Goal: Task Accomplishment & Management: Manage account settings

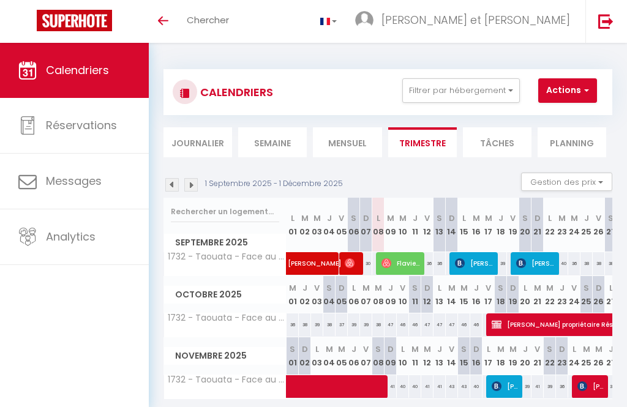
select select
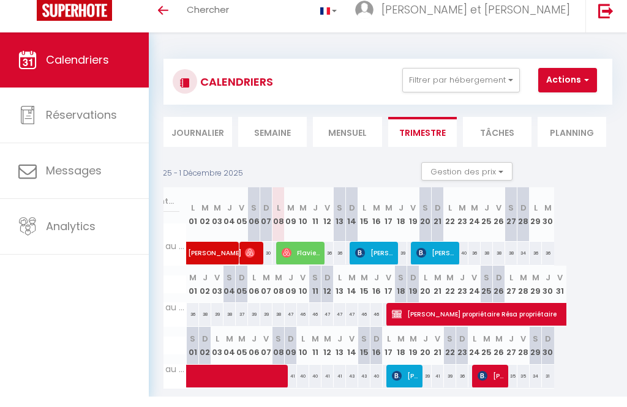
scroll to position [43, 0]
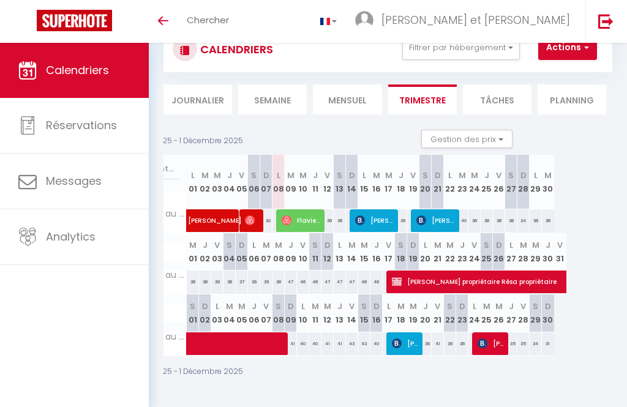
click at [497, 349] on span "[PERSON_NAME]" at bounding box center [492, 343] width 29 height 23
select select "OK"
select select "KO"
select select "0"
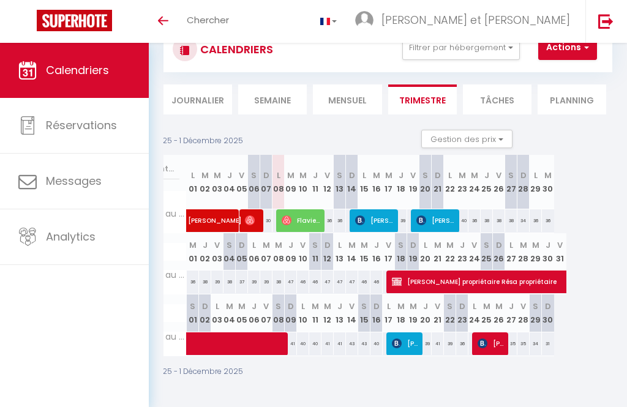
select select "1"
select select
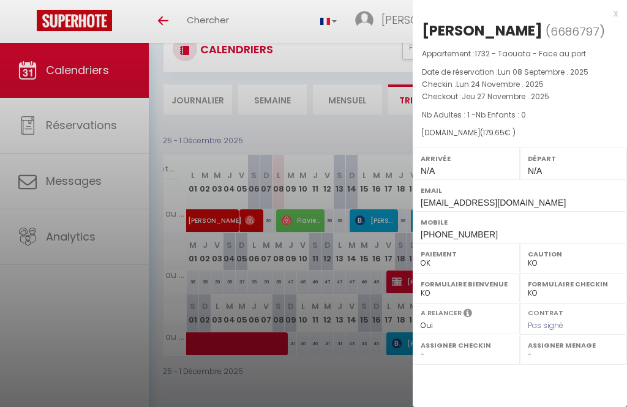
select select "1121"
click at [618, 12] on div "x" at bounding box center [515, 13] width 205 height 15
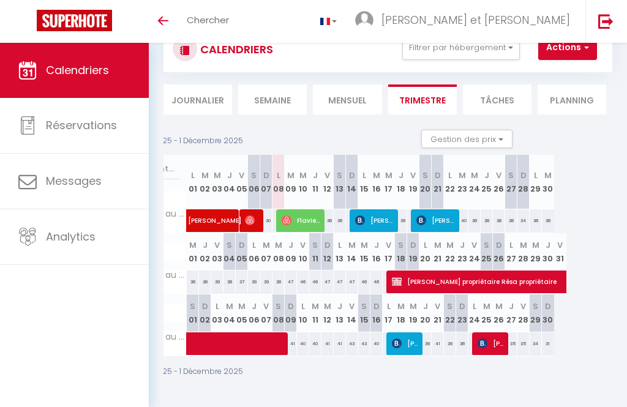
click at [416, 354] on span "[PERSON_NAME]" at bounding box center [406, 343] width 29 height 23
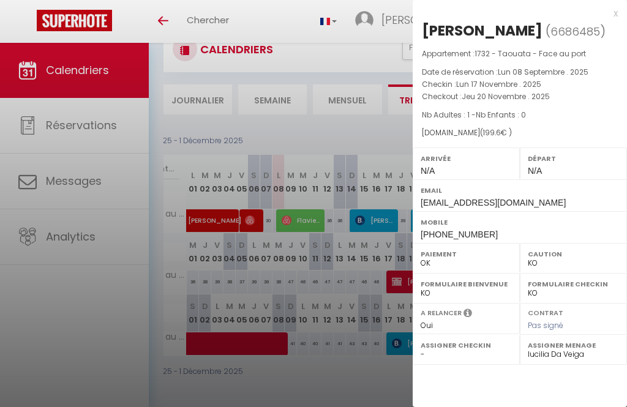
click at [624, 23] on div "[PERSON_NAME] ( 6686485 ) Appartement : 1732 - Taouata - Face au port Date de r…" at bounding box center [520, 132] width 214 height 222
click at [617, 16] on div "x" at bounding box center [515, 13] width 205 height 15
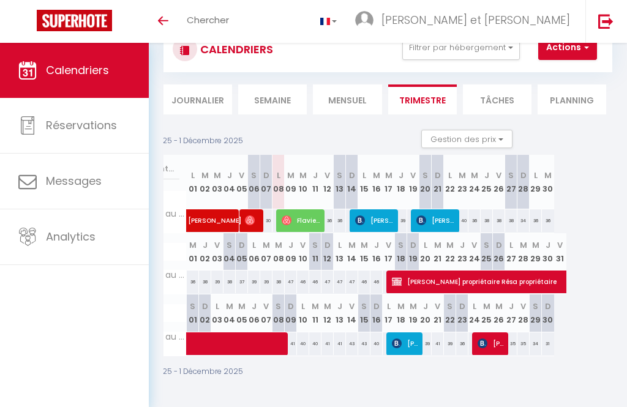
click at [617, 170] on div "CALENDRIERS Filtrer par hébergement Tous 1732 - Taouata - Face au port Effacer …" at bounding box center [388, 203] width 478 height 407
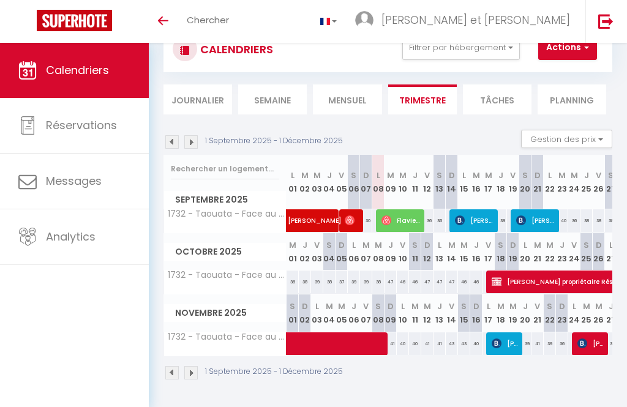
scroll to position [0, 0]
click at [197, 369] on img at bounding box center [190, 372] width 13 height 13
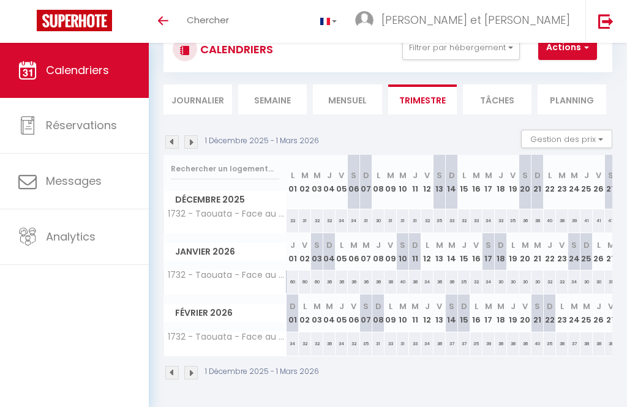
click at [186, 376] on img at bounding box center [190, 372] width 13 height 13
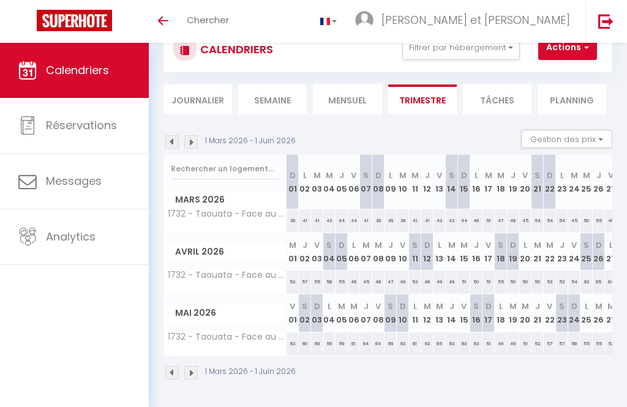
click at [178, 374] on img at bounding box center [171, 372] width 13 height 13
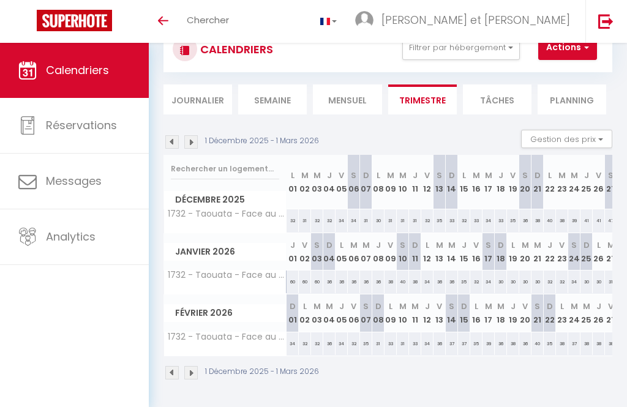
click at [621, 28] on link at bounding box center [606, 21] width 40 height 43
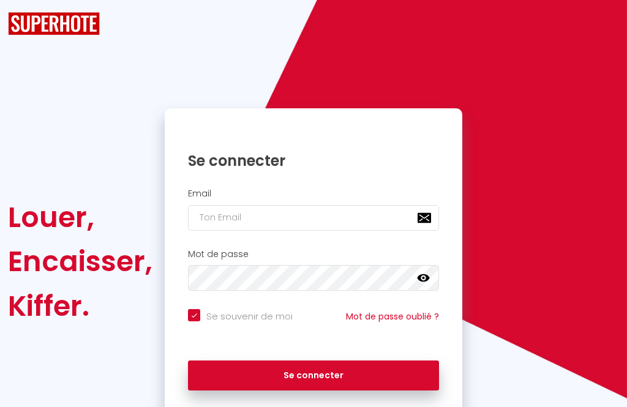
checkbox input "true"
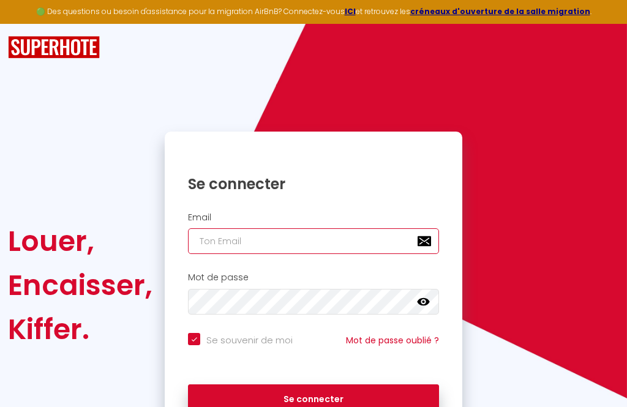
click at [266, 238] on input "email" at bounding box center [313, 242] width 251 height 26
type input "[EMAIL_ADDRESS][DOMAIN_NAME]"
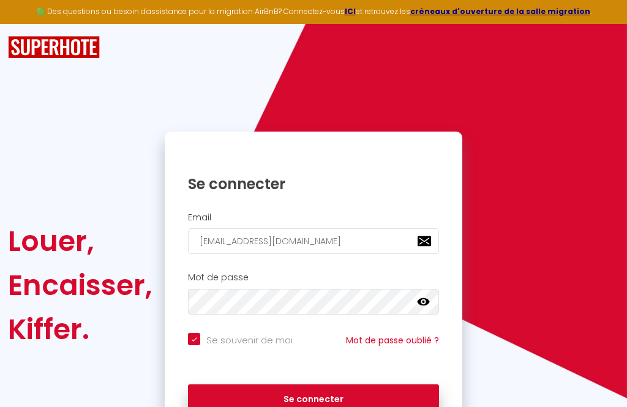
click at [314, 398] on button "Se connecter" at bounding box center [313, 400] width 251 height 31
checkbox input "true"
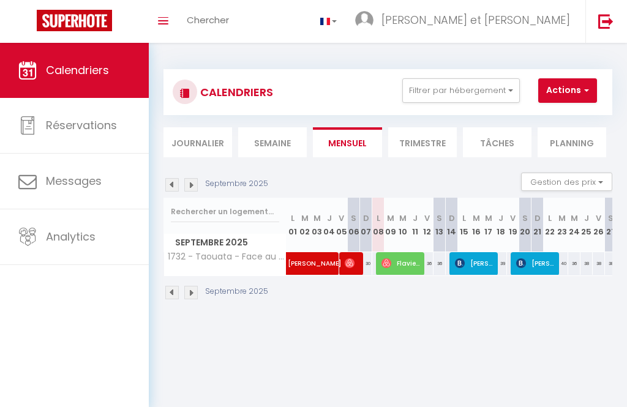
click at [83, 235] on span "Analytics" at bounding box center [71, 236] width 50 height 15
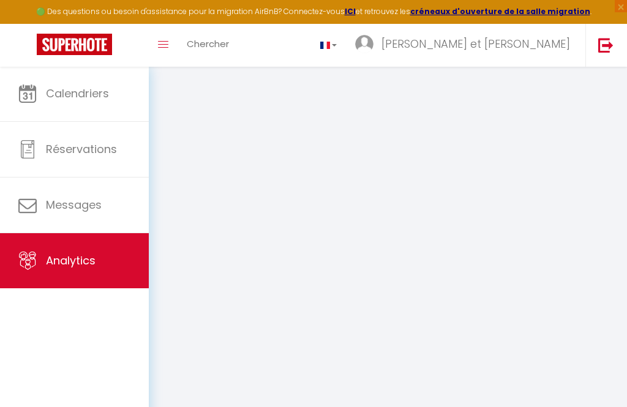
select select "2025"
select select "9"
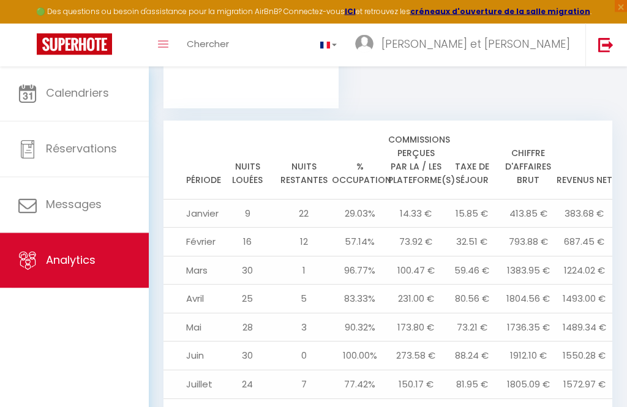
scroll to position [1431, 0]
